Goal: Transaction & Acquisition: Obtain resource

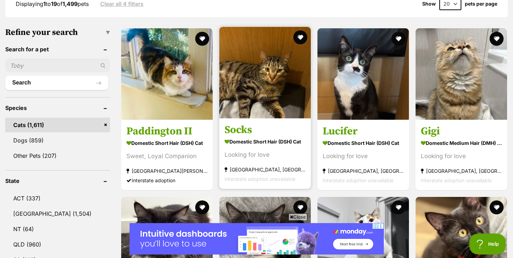
scroll to position [200, 0]
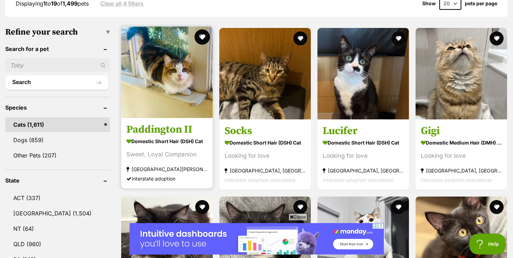
click at [200, 34] on button "favourite" at bounding box center [201, 36] width 15 height 15
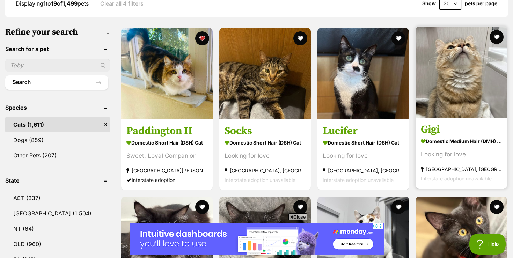
click at [441, 131] on h3 "Gigi" at bounding box center [461, 129] width 81 height 13
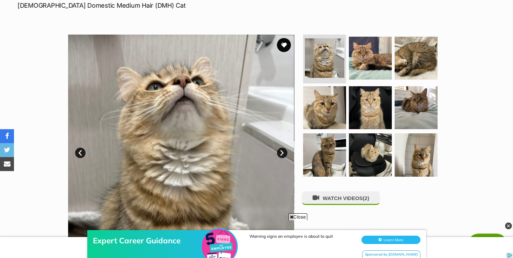
click at [281, 146] on img at bounding box center [181, 148] width 226 height 226
click at [281, 151] on link "Next" at bounding box center [282, 153] width 10 height 10
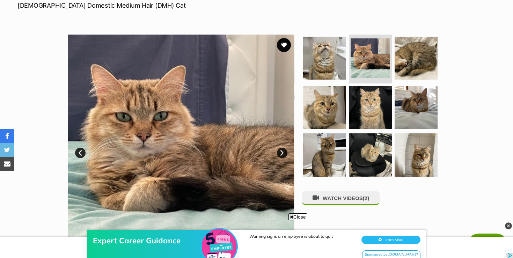
click at [282, 153] on link "Next" at bounding box center [282, 153] width 10 height 10
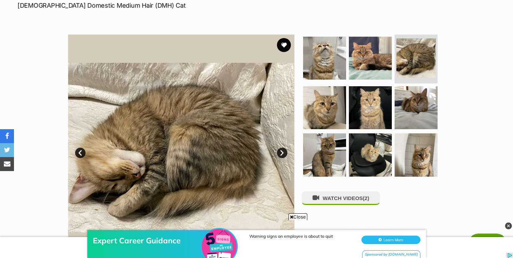
click at [282, 153] on link "Next" at bounding box center [282, 153] width 10 height 10
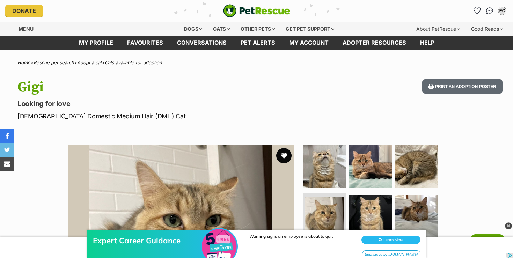
click at [282, 153] on button "favourite" at bounding box center [283, 155] width 15 height 15
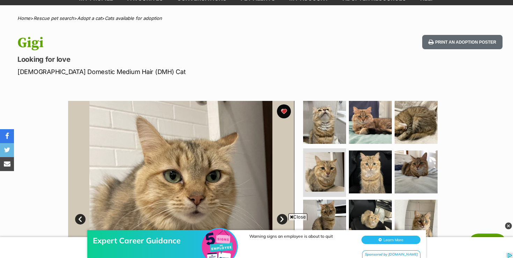
scroll to position [54, 0]
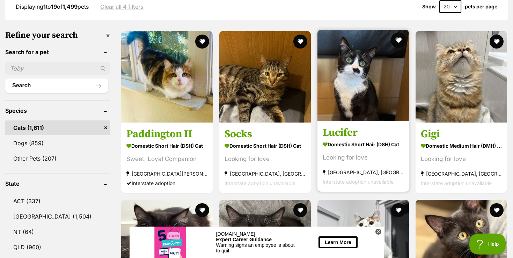
click at [396, 41] on button "favourite" at bounding box center [398, 39] width 15 height 15
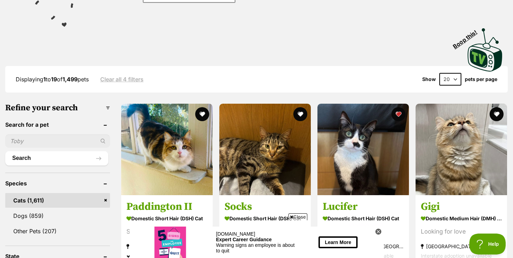
scroll to position [164, 0]
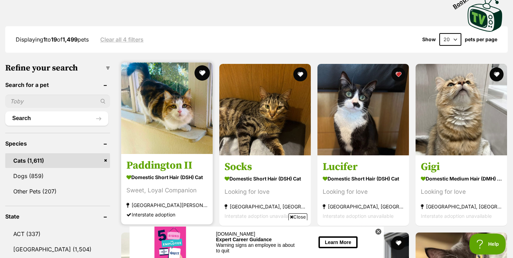
click at [201, 70] on button "favourite" at bounding box center [201, 72] width 15 height 15
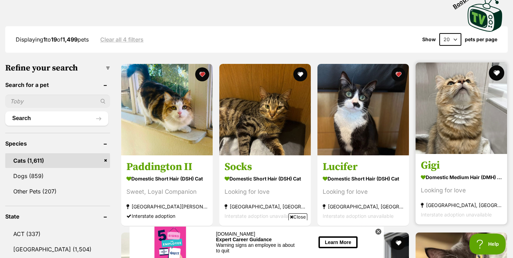
click at [495, 71] on button "favourite" at bounding box center [496, 72] width 15 height 15
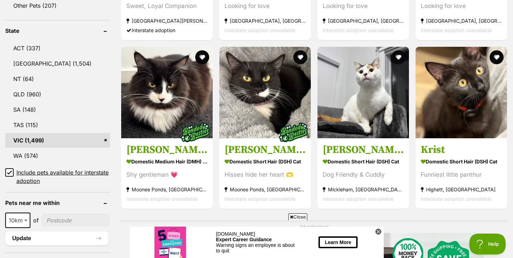
scroll to position [349, 0]
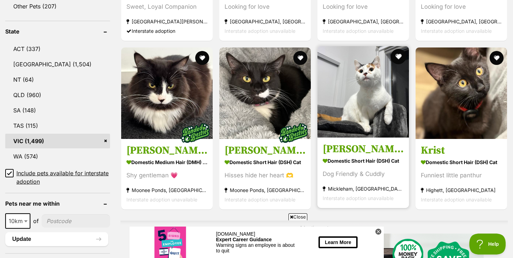
click at [400, 57] on button "favourite" at bounding box center [398, 56] width 15 height 15
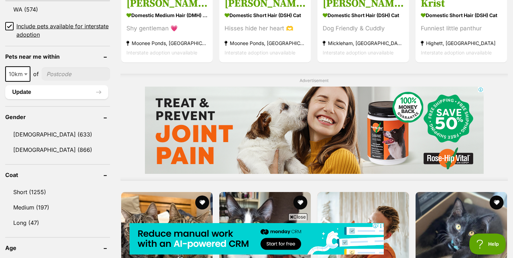
scroll to position [0, 0]
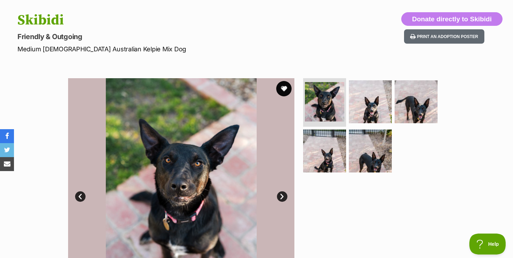
click at [282, 90] on button "favourite" at bounding box center [283, 88] width 15 height 15
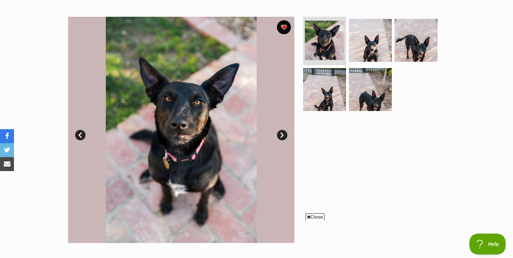
scroll to position [126, 0]
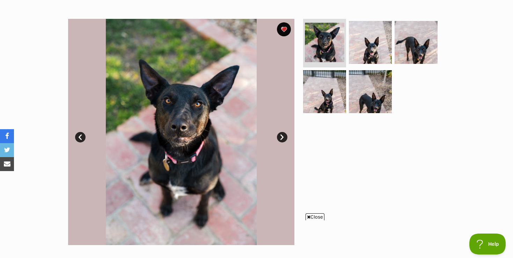
click at [282, 137] on link "Next" at bounding box center [282, 137] width 10 height 10
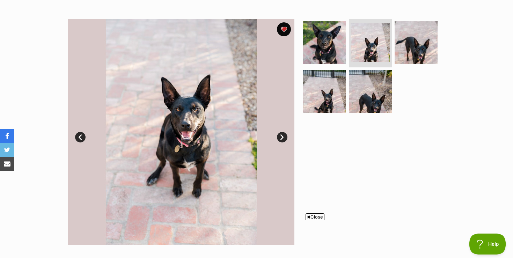
click at [282, 137] on link "Next" at bounding box center [282, 137] width 10 height 10
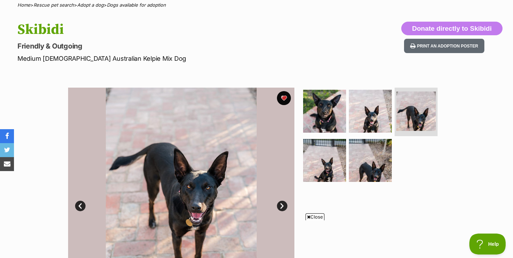
scroll to position [0, 0]
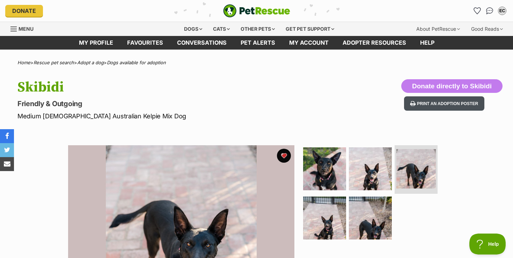
click at [444, 104] on button "Print an adoption poster" at bounding box center [444, 103] width 80 height 14
click at [283, 104] on p "Friendly & Outgoing" at bounding box center [164, 104] width 295 height 10
